Goal: Information Seeking & Learning: Learn about a topic

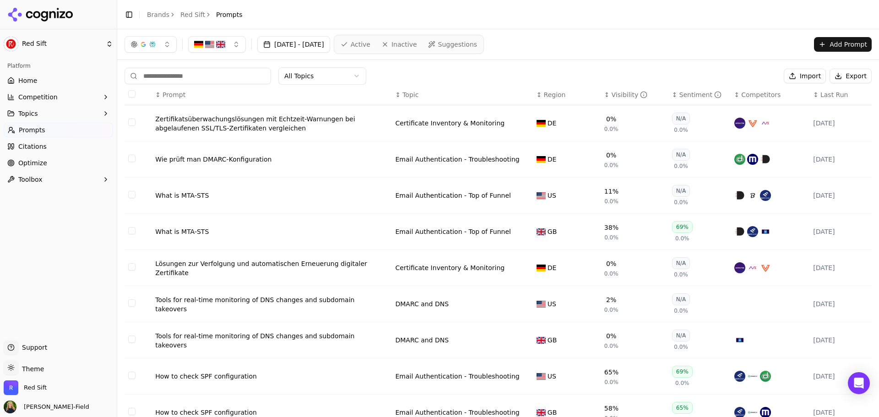
click at [227, 46] on button "button" at bounding box center [217, 44] width 58 height 16
click at [222, 83] on span "Germany" at bounding box center [238, 80] width 67 height 9
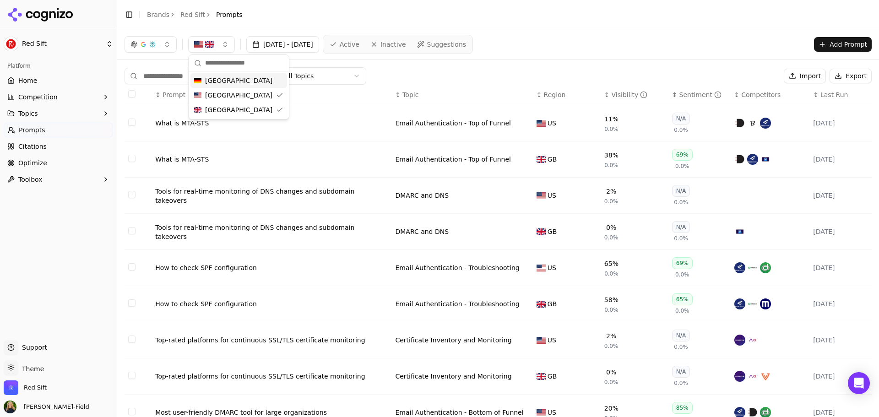
click at [265, 25] on header "Toggle Sidebar Brands Red Sift Prompts" at bounding box center [497, 14] width 761 height 29
click at [305, 78] on html "Red Sift Platform Home Competition Topics Prompts Citations Optimize Toolbox Su…" at bounding box center [439, 208] width 879 height 417
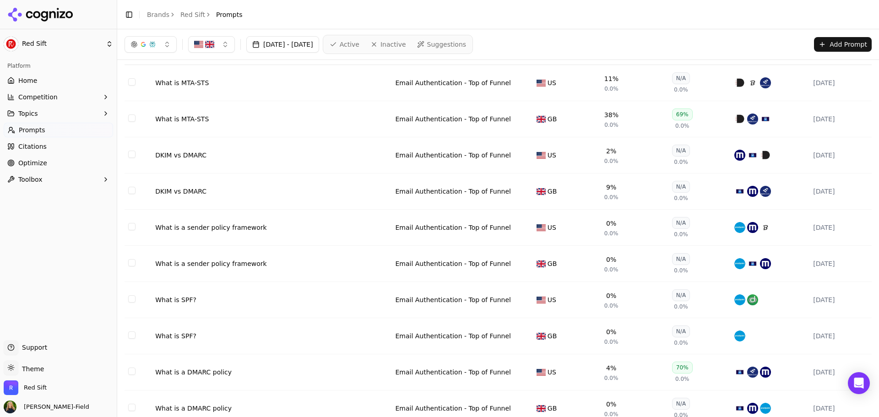
scroll to position [79, 0]
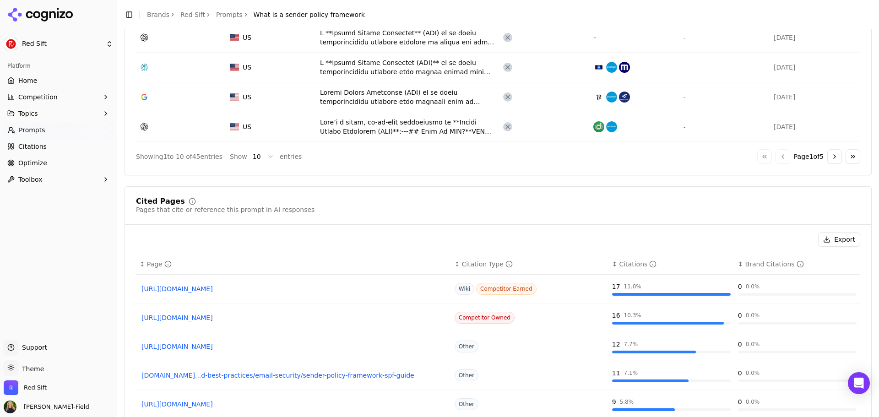
scroll to position [638, 0]
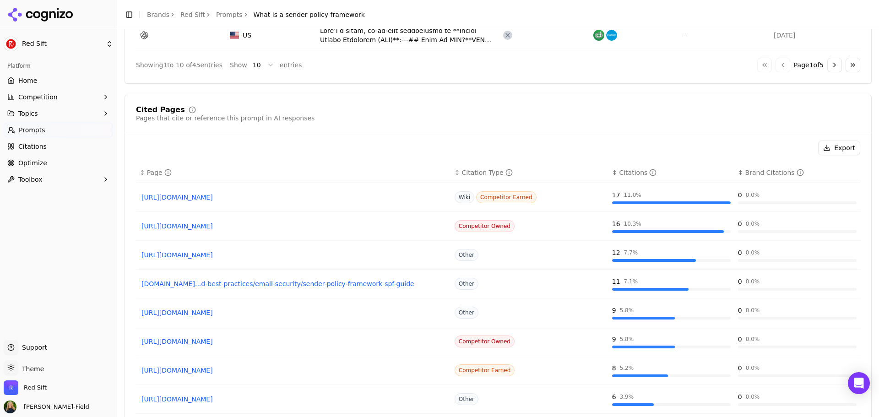
click at [215, 227] on link "https://proofpoint.com/us/threat-reference/spf" at bounding box center [293, 225] width 304 height 9
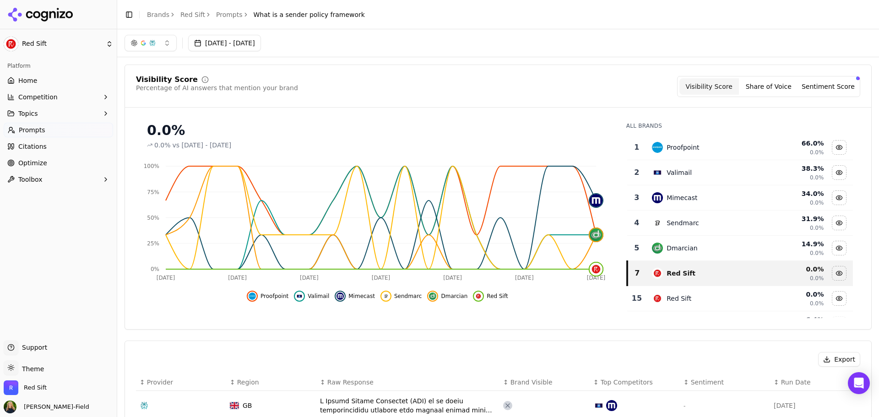
click at [220, 16] on link "Prompts" at bounding box center [229, 14] width 27 height 9
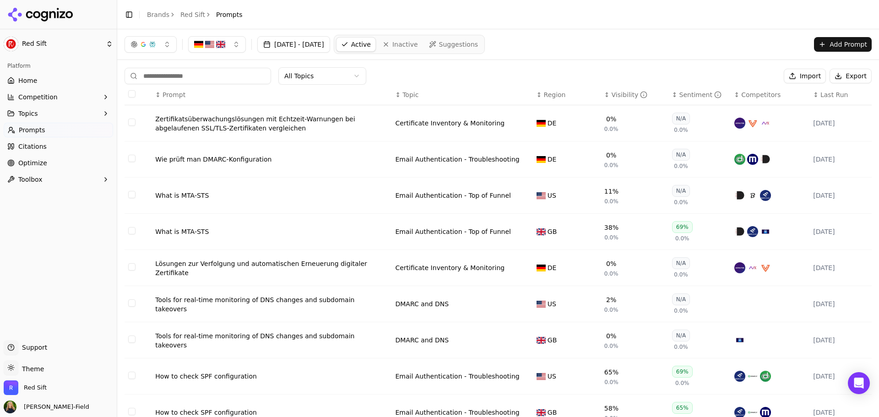
click at [236, 49] on button "button" at bounding box center [217, 44] width 58 height 16
click at [240, 78] on div "Germany" at bounding box center [238, 80] width 97 height 15
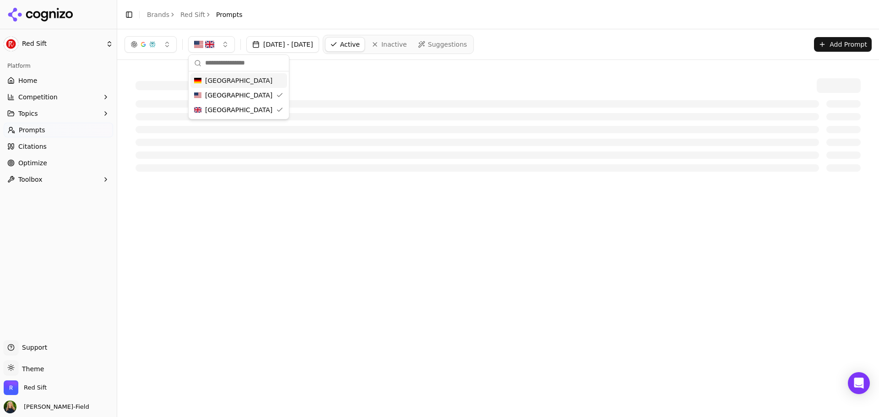
click at [368, 62] on div "Command Palette Search for a command to run..." at bounding box center [497, 125] width 761 height 130
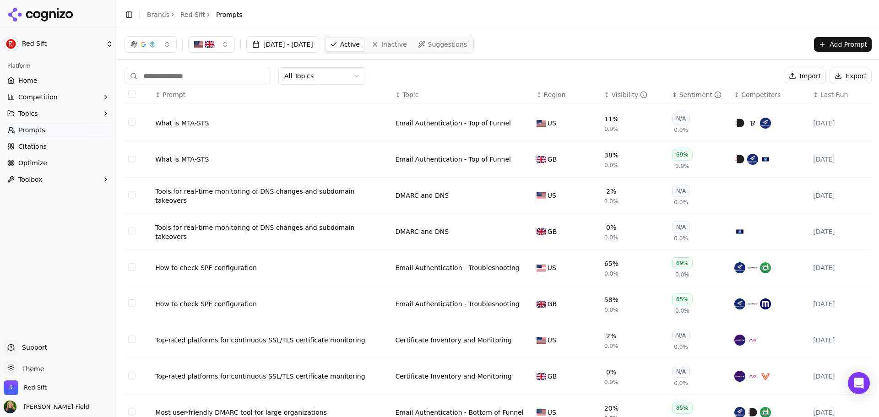
click at [326, 80] on html "Red Sift Platform Home Competition Topics Prompts Citations Optimize Toolbox Su…" at bounding box center [439, 208] width 879 height 417
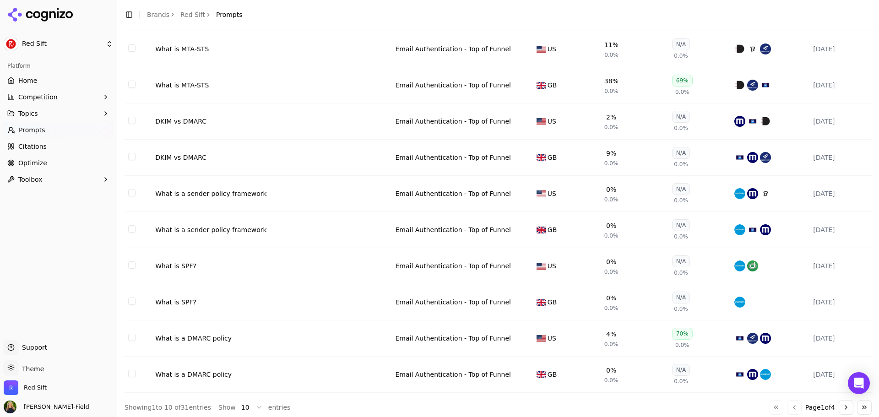
scroll to position [79, 0]
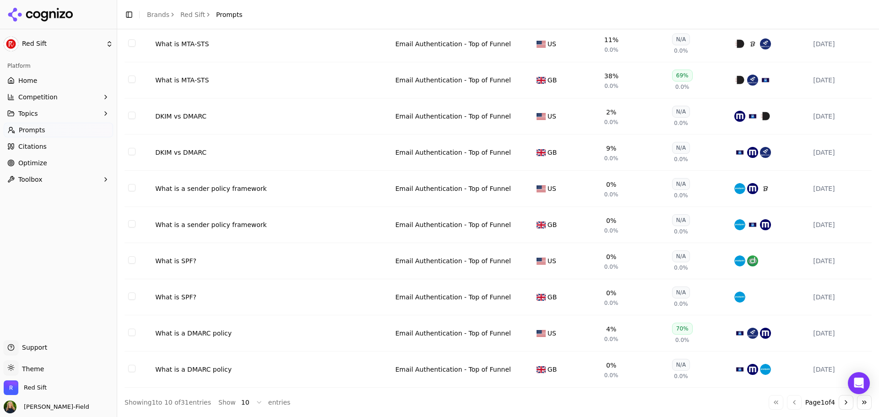
click at [838, 402] on button "Go to next page" at bounding box center [845, 402] width 15 height 15
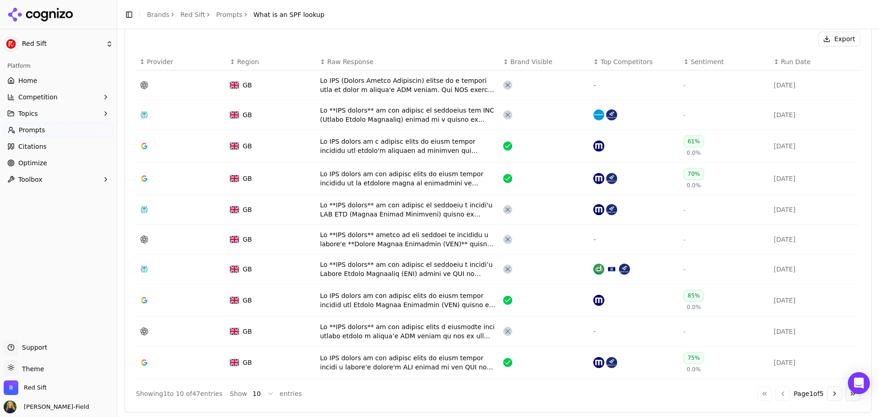
scroll to position [549, 0]
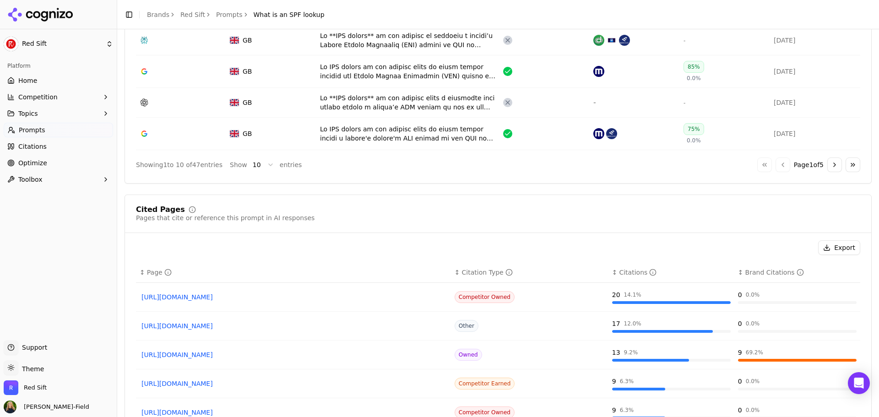
click at [750, 359] on div "Data table" at bounding box center [797, 360] width 119 height 3
click at [277, 356] on link "[URL][DOMAIN_NAME]" at bounding box center [293, 354] width 304 height 9
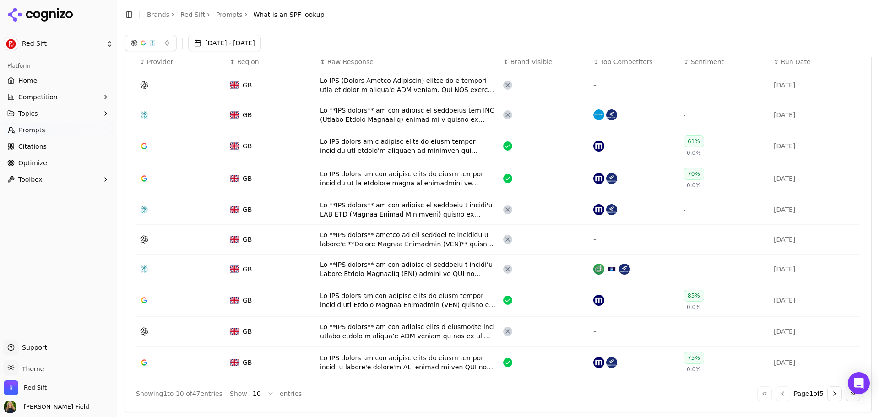
scroll to position [275, 0]
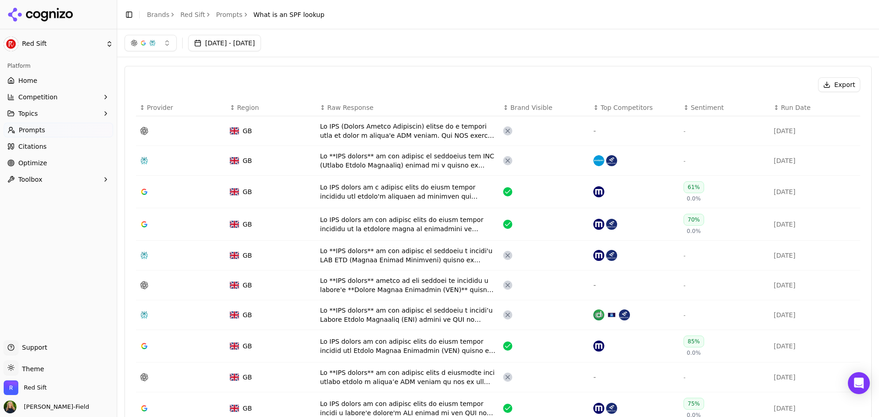
click at [406, 195] on div "Data table" at bounding box center [408, 192] width 176 height 18
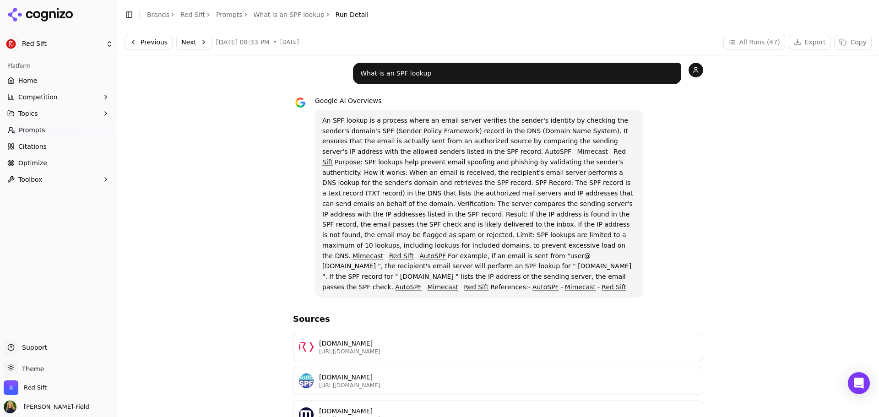
click at [427, 339] on p "redsift.com" at bounding box center [508, 343] width 378 height 9
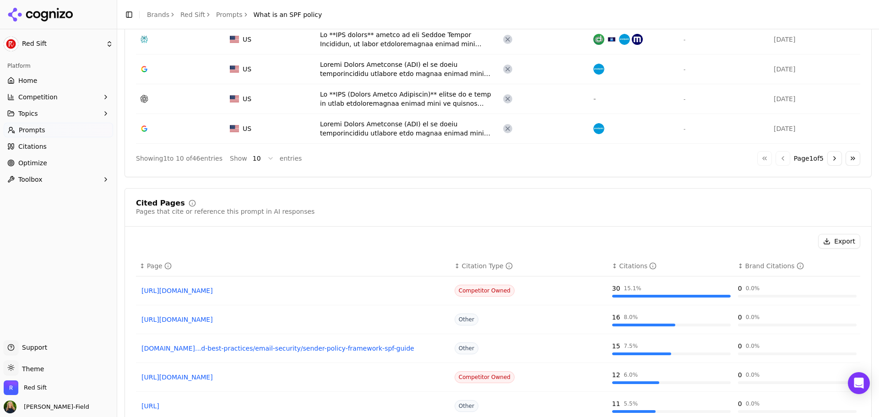
scroll to position [634, 0]
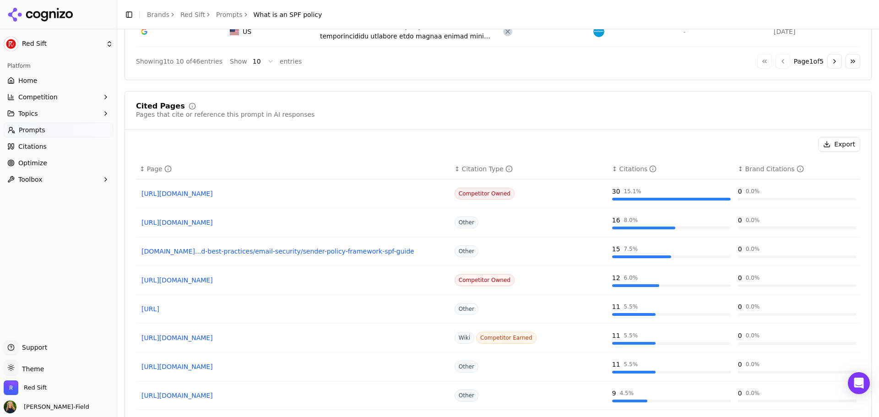
click at [248, 194] on link "https://proofpoint.com/us/threat-reference/spf" at bounding box center [293, 193] width 304 height 9
click at [298, 220] on link "https://darktrace.com/cyber-ai-glossary/sender-policy-framework-spf" at bounding box center [293, 222] width 304 height 9
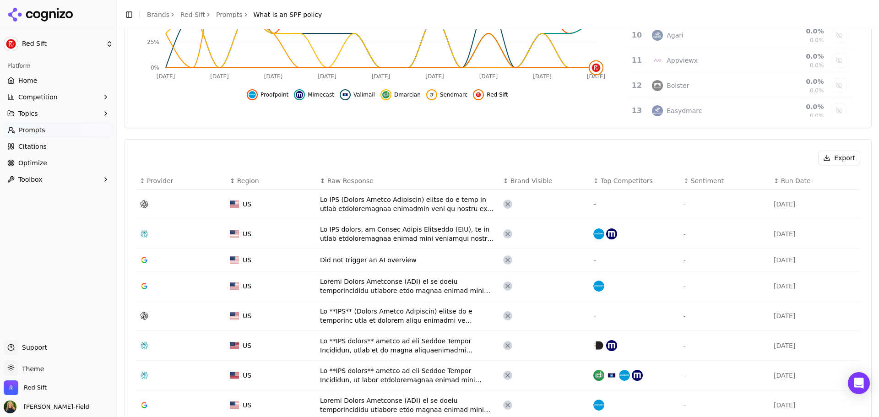
scroll to position [320, 0]
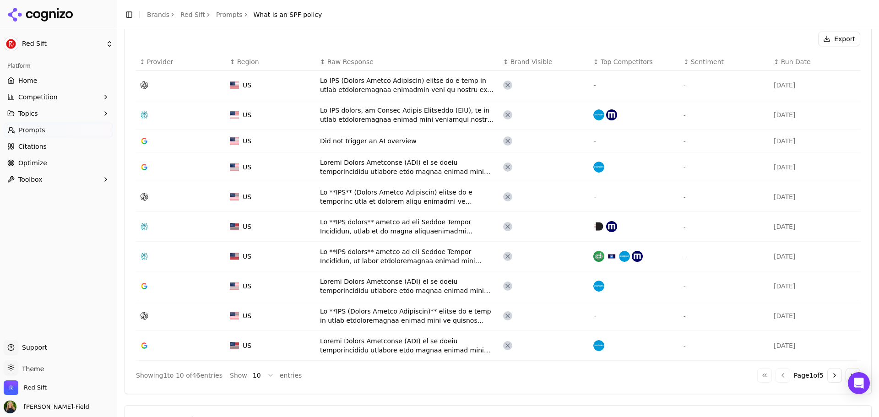
click at [827, 378] on button "Go to next page" at bounding box center [834, 375] width 15 height 15
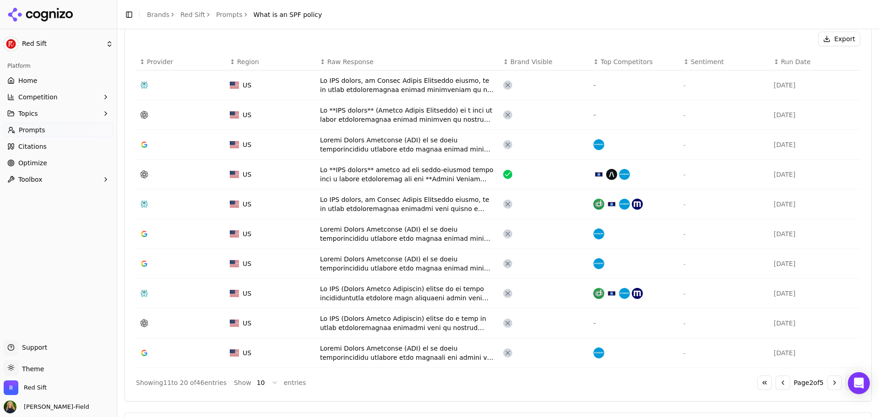
click at [779, 385] on button "Go to previous page" at bounding box center [782, 382] width 15 height 15
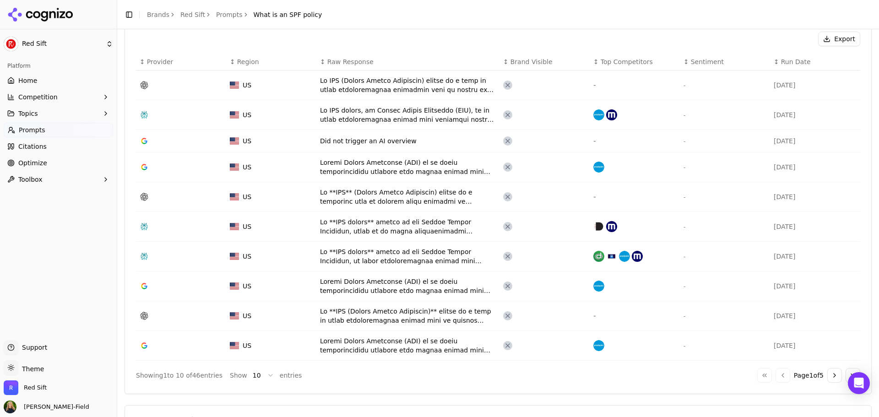
click at [386, 85] on div "Data table" at bounding box center [408, 85] width 176 height 18
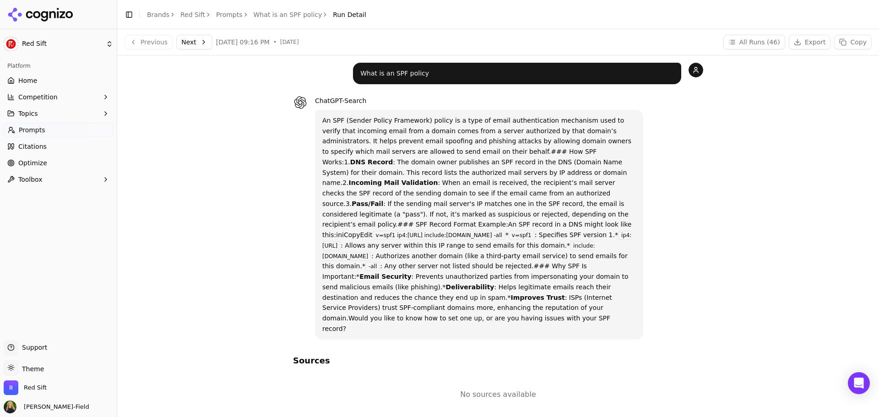
click at [276, 13] on link "What is an SPF policy" at bounding box center [287, 14] width 69 height 9
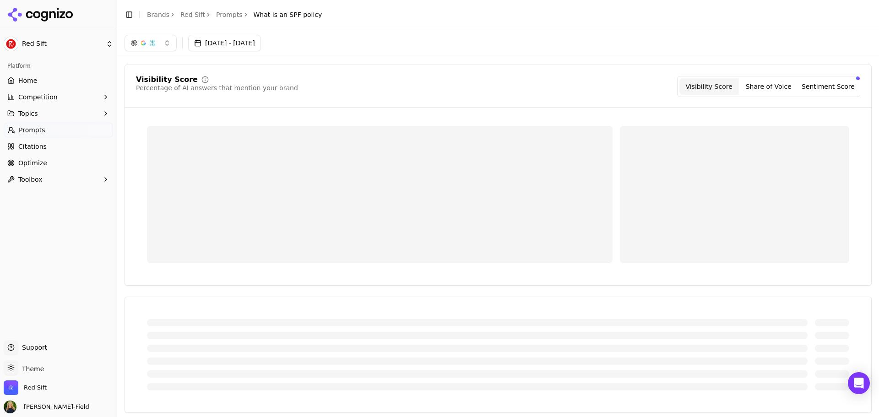
click at [220, 15] on link "Prompts" at bounding box center [229, 14] width 27 height 9
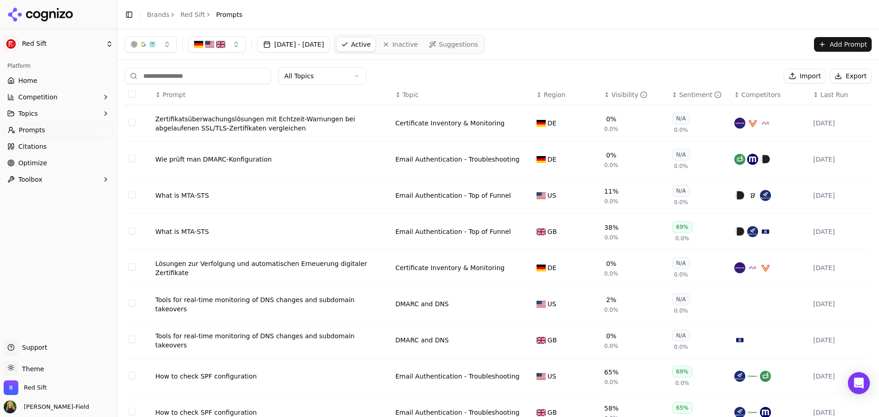
click at [312, 70] on html "Red Sift Platform Home Competition Topics Prompts Citations Optimize Toolbox Su…" at bounding box center [439, 208] width 879 height 417
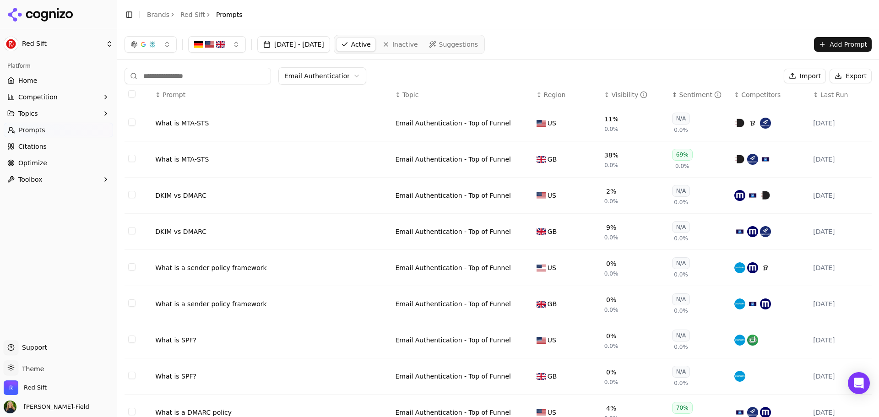
drag, startPoint x: 176, startPoint y: 194, endPoint x: 229, endPoint y: 46, distance: 157.5
click at [230, 44] on button "button" at bounding box center [217, 44] width 58 height 16
click at [237, 79] on div "Germany" at bounding box center [238, 80] width 97 height 15
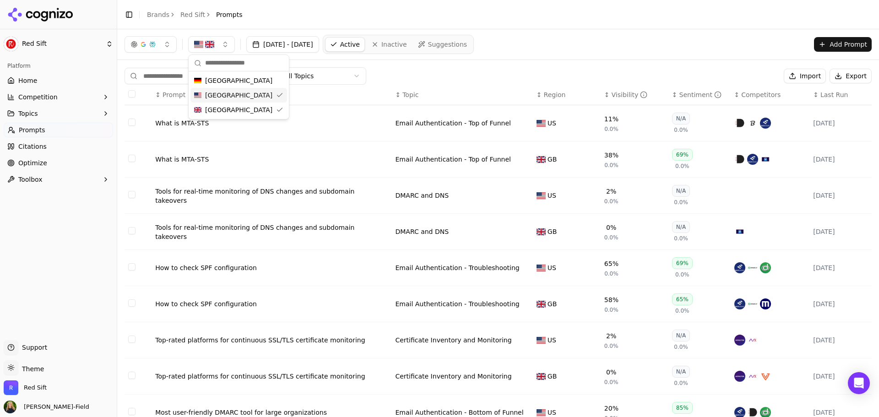
click at [587, 36] on div "Jul 13, 2025 - Aug 12, 2025 Active Inactive Suggestions Add Prompt" at bounding box center [497, 44] width 747 height 19
click at [316, 80] on html "Red Sift Platform Home Competition Topics Prompts Citations Optimize Toolbox Su…" at bounding box center [439, 208] width 879 height 417
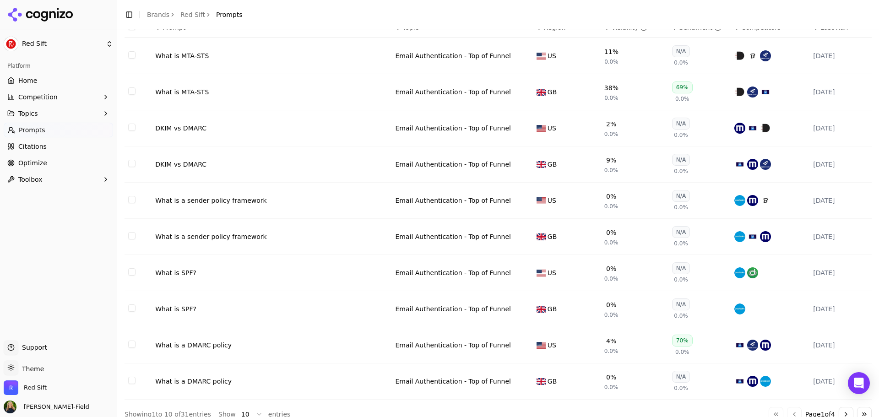
scroll to position [79, 0]
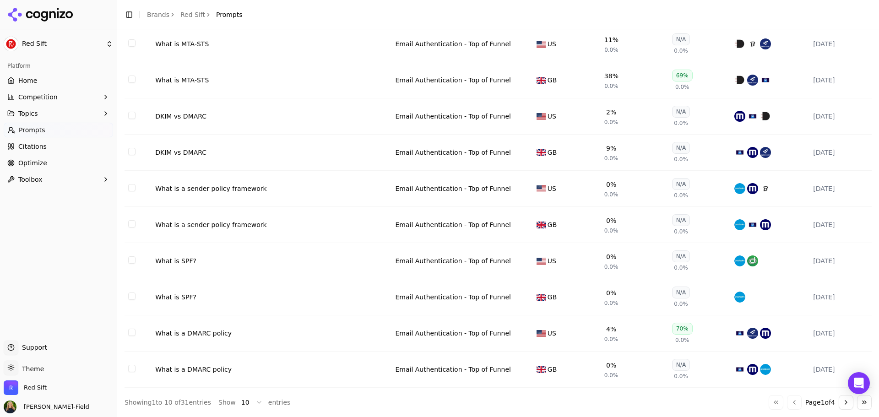
click at [838, 407] on button "Go to next page" at bounding box center [845, 402] width 15 height 15
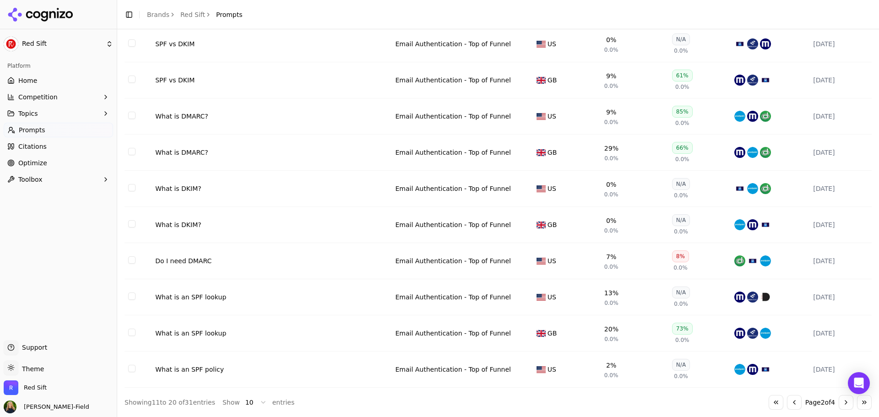
click at [838, 402] on button "Go to next page" at bounding box center [845, 402] width 15 height 15
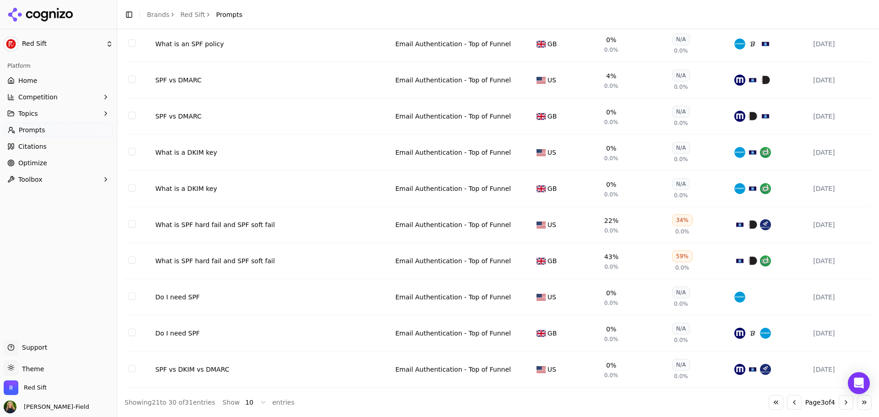
click at [838, 406] on button "Go to next page" at bounding box center [845, 402] width 15 height 15
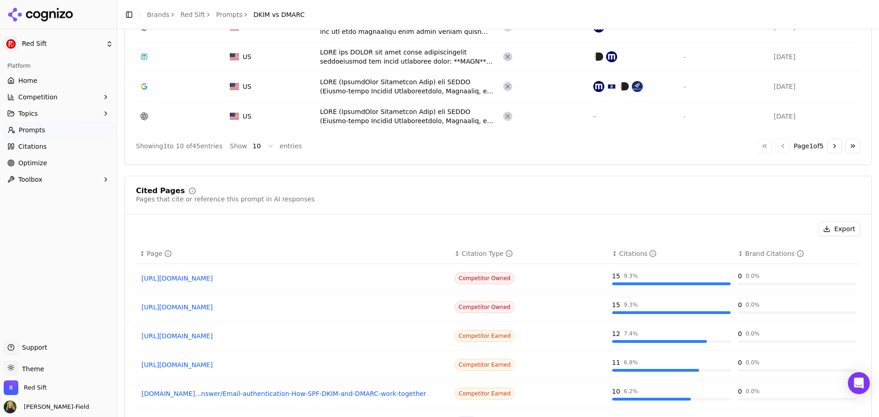
scroll to position [686, 0]
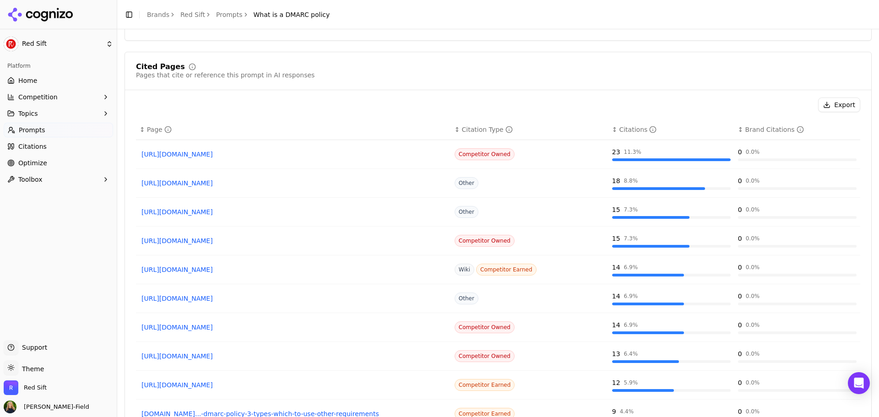
scroll to position [732, 0]
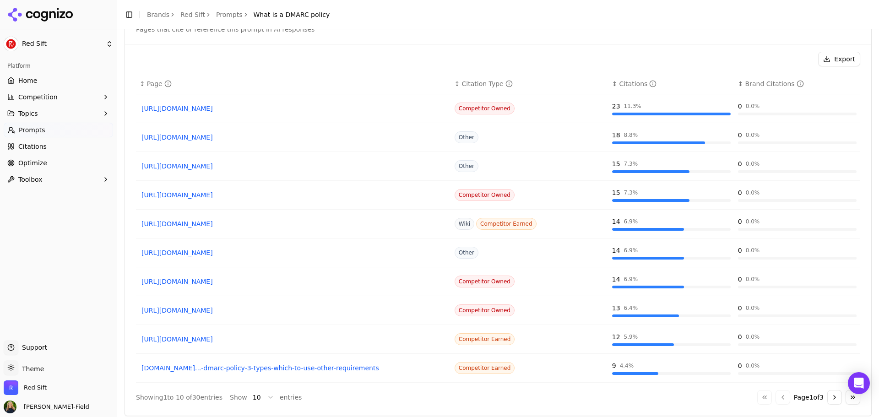
click at [830, 399] on button "Go to next page" at bounding box center [834, 397] width 15 height 15
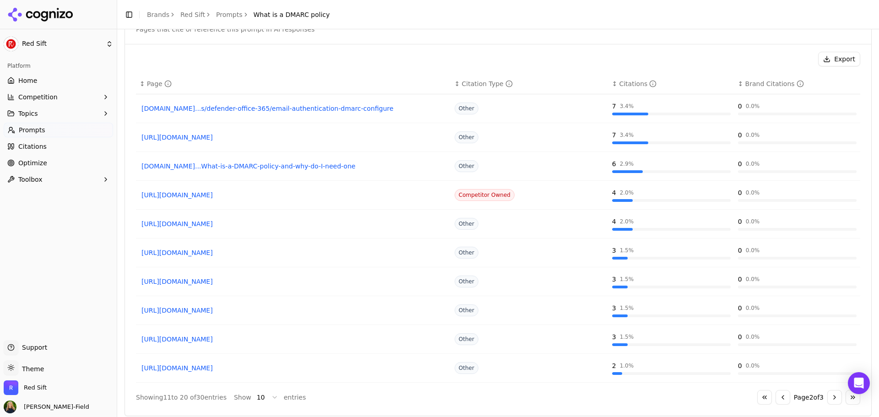
click at [829, 397] on button "Go to next page" at bounding box center [834, 397] width 15 height 15
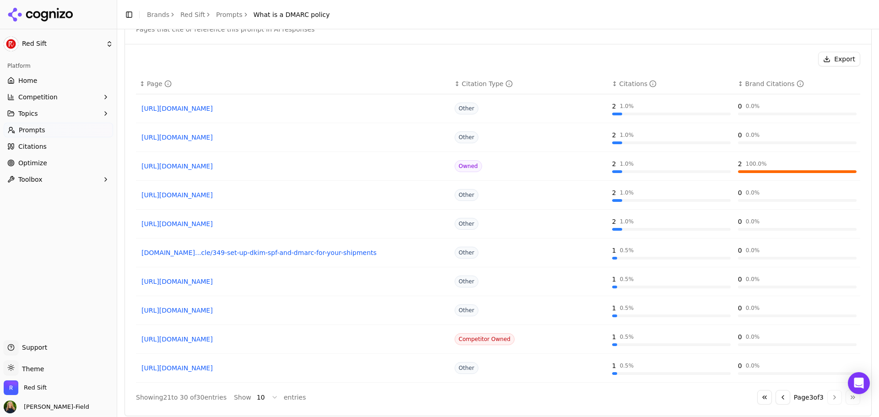
click at [278, 170] on link "[URL][DOMAIN_NAME]" at bounding box center [293, 166] width 304 height 9
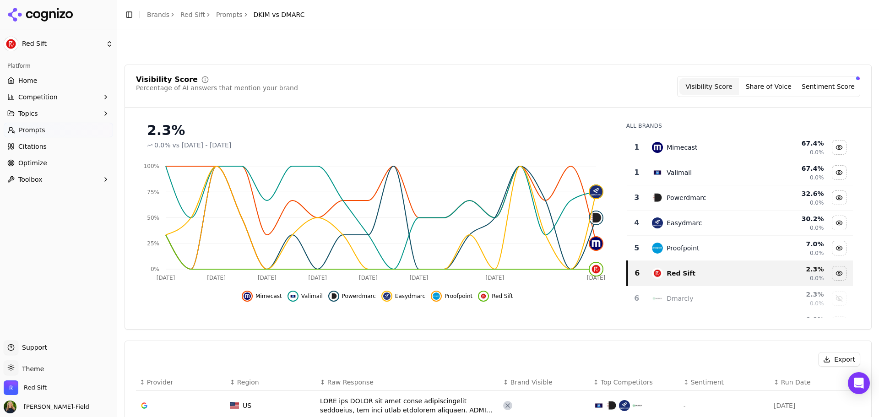
scroll to position [686, 0]
